Goal: Find specific page/section: Find specific page/section

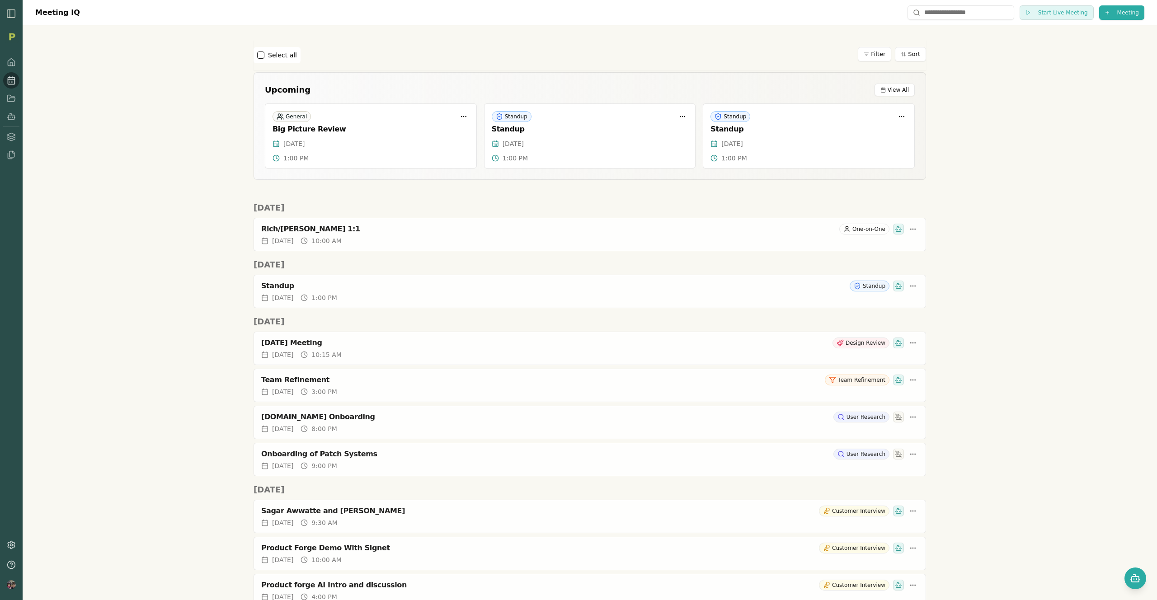
click at [54, 83] on div "Meeting IQ Start Live Meeting Meeting Select all Filter Sort Upcoming View All …" at bounding box center [590, 300] width 1135 height 600
click at [69, 108] on div "Meeting IQ Start Live Meeting Meeting Select all Filter Sort Upcoming View All …" at bounding box center [590, 300] width 1135 height 600
click at [11, 12] on img "button" at bounding box center [11, 13] width 11 height 11
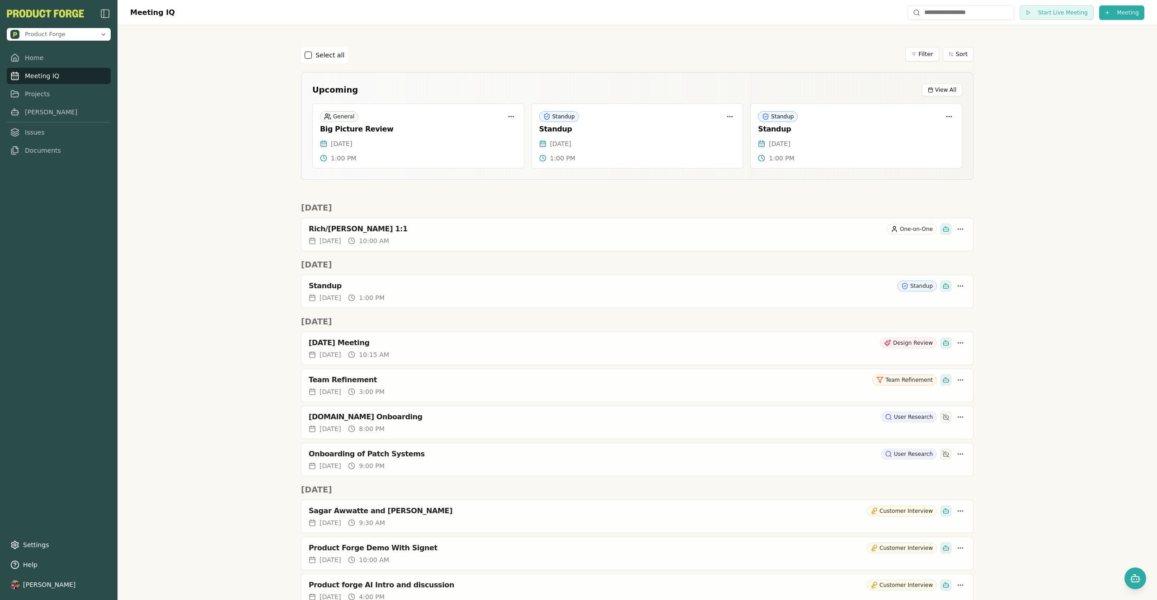
click at [104, 14] on img "button" at bounding box center [105, 13] width 11 height 11
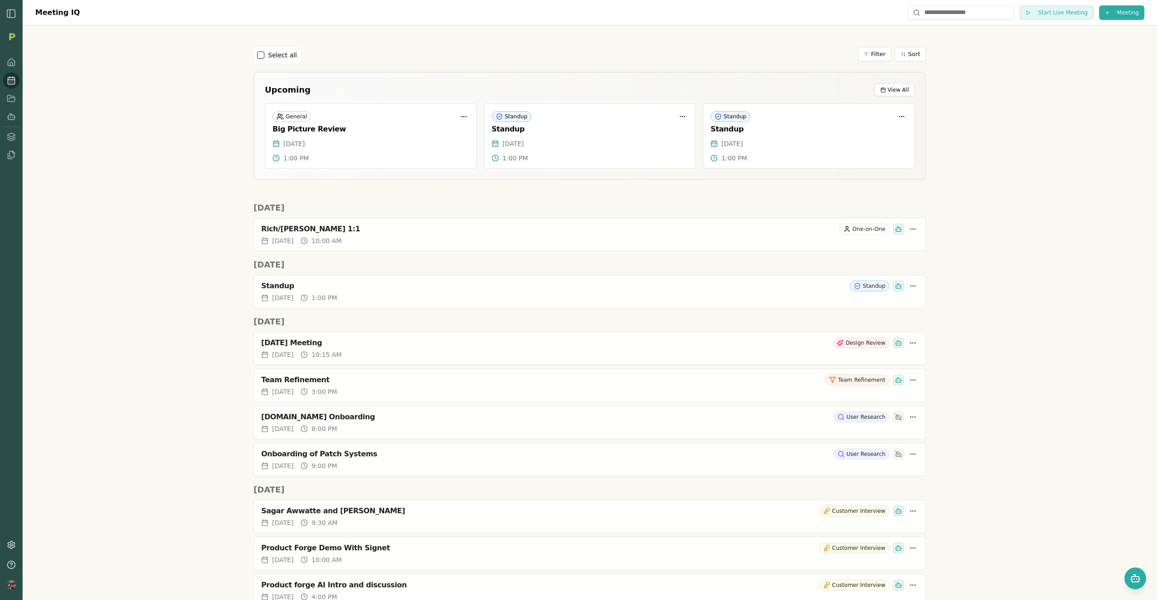
click at [160, 194] on div "Meeting IQ Start Live Meeting Meeting Select all Filter Sort Upcoming View All …" at bounding box center [590, 300] width 1135 height 600
click at [71, 109] on div "Meeting IQ Start Live Meeting Meeting Select all Filter Sort Upcoming View All …" at bounding box center [590, 300] width 1135 height 600
